Goal: Task Accomplishment & Management: Use online tool/utility

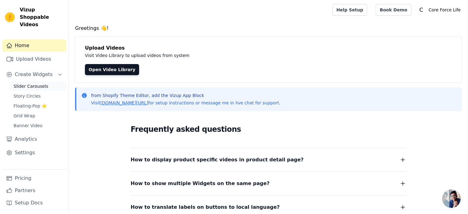
click at [33, 83] on span "Slider Carousels" at bounding box center [31, 86] width 35 height 6
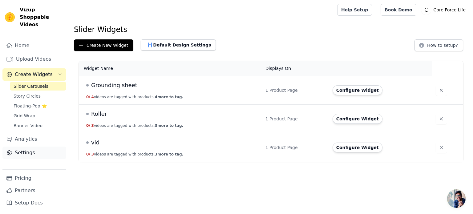
click at [43, 147] on link "Settings" at bounding box center [34, 153] width 64 height 12
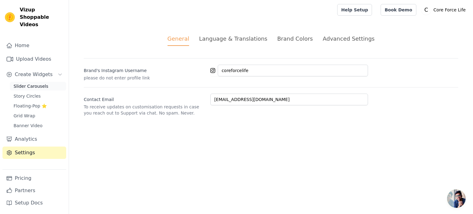
click at [38, 83] on span "Slider Carousels" at bounding box center [31, 86] width 35 height 6
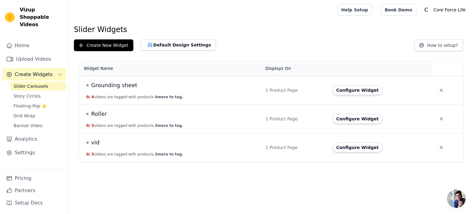
click at [118, 86] on span "Grounding sheet" at bounding box center [114, 85] width 46 height 9
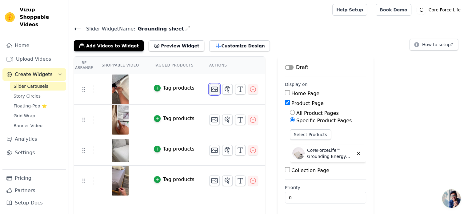
click at [211, 90] on icon "button" at bounding box center [214, 89] width 7 height 7
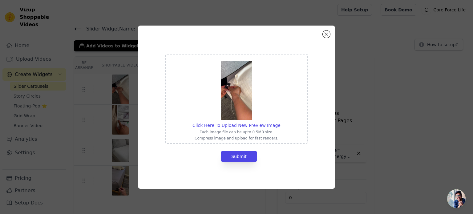
click at [244, 105] on img at bounding box center [236, 90] width 31 height 59
click at [280, 122] on input "Click Here To Upload New Preview Image Each image file can be upto 0.5MB size. …" at bounding box center [280, 122] width 0 height 0
click at [324, 30] on div "Click Here To Upload New Preview Image Each image file can be upto 0.5MB size. …" at bounding box center [236, 107] width 197 height 163
